Goal: Task Accomplishment & Management: Complete application form

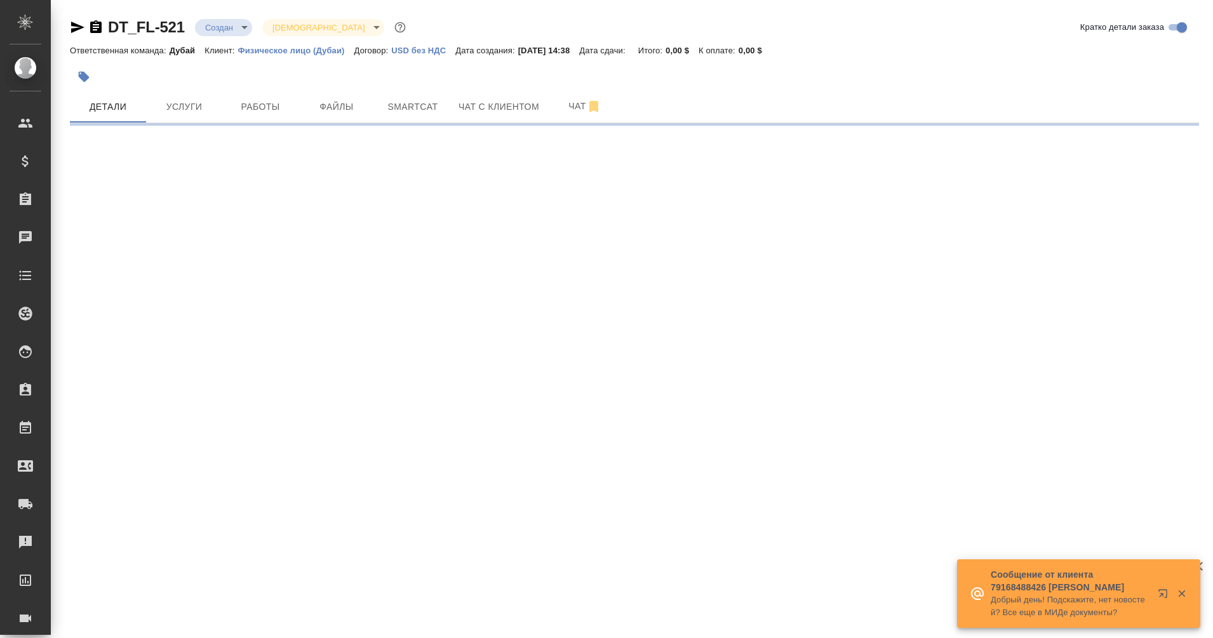
select select "RU"
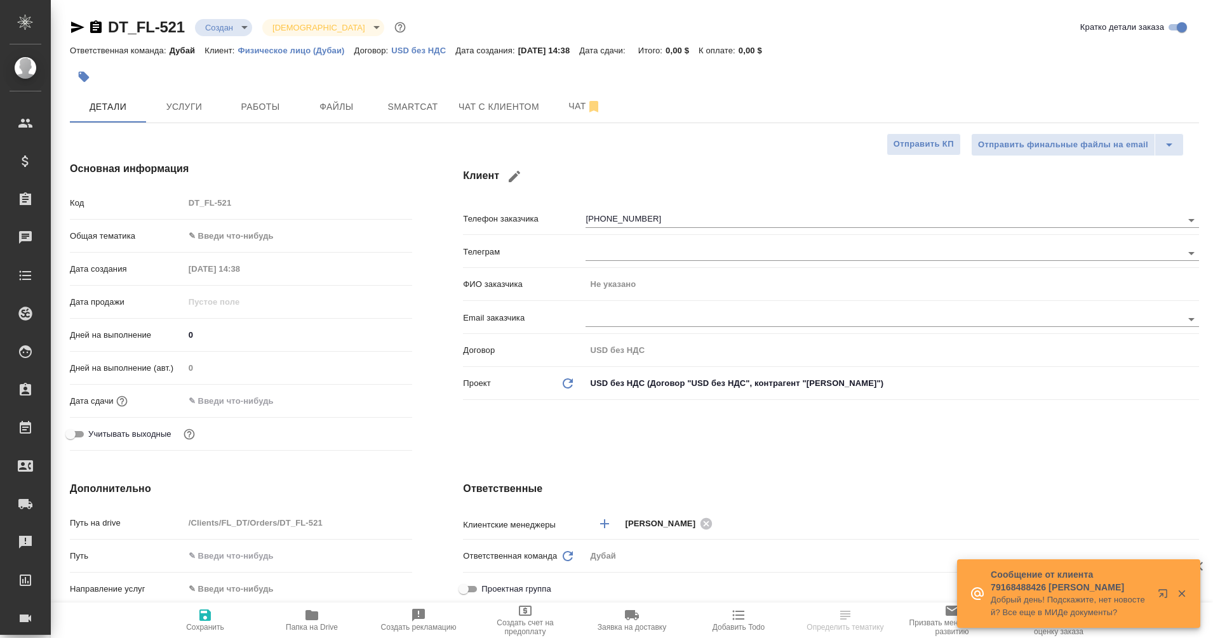
type textarea "x"
type input "[PERSON_NAME]"
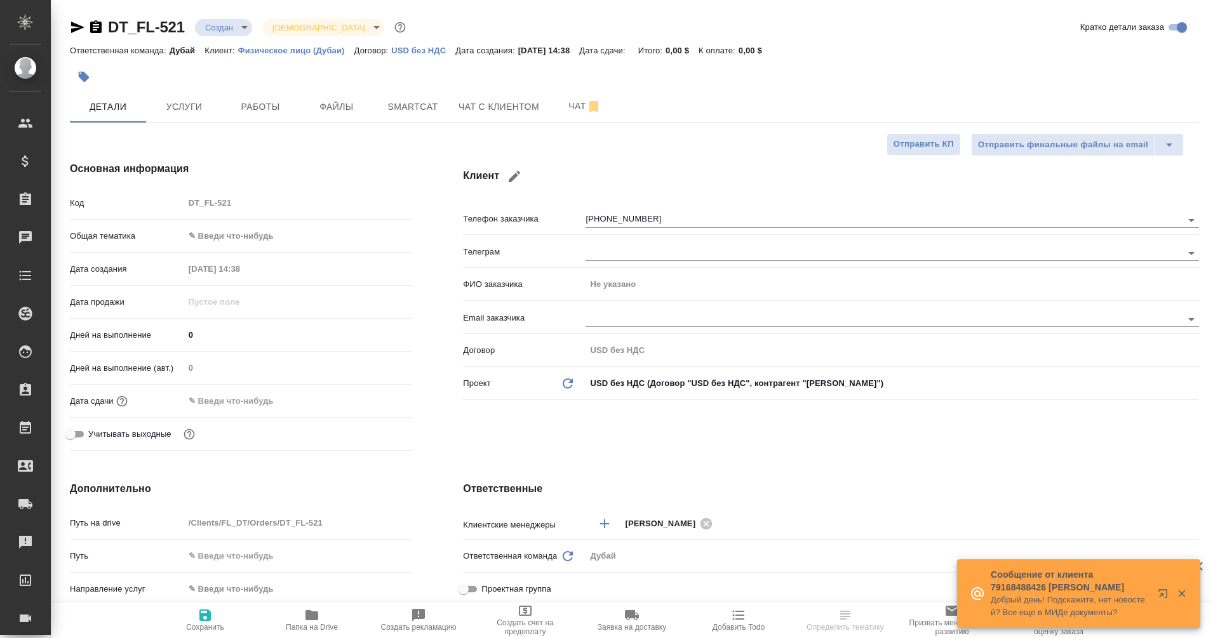
type textarea "x"
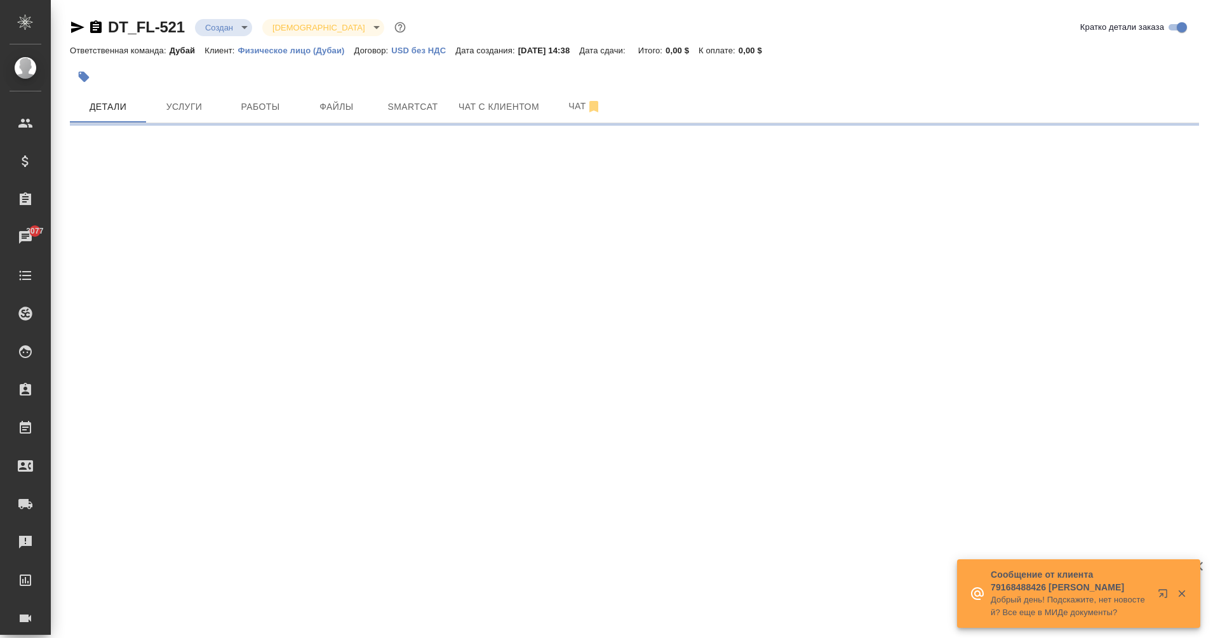
select select "RU"
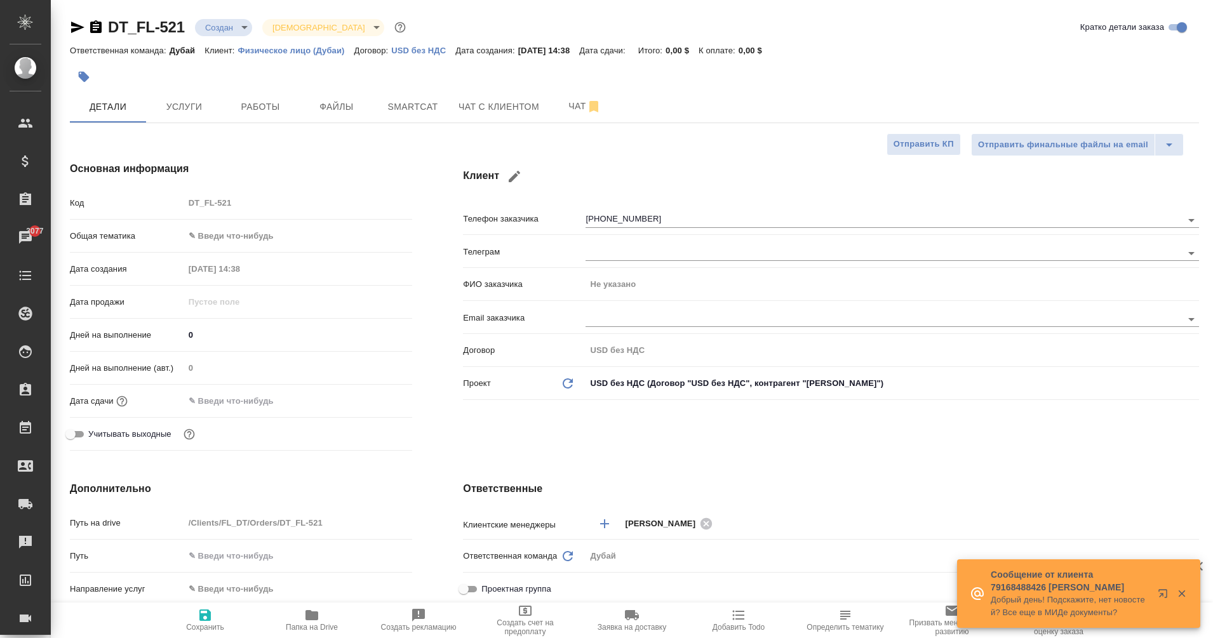
type textarea "x"
